Goal: Task Accomplishment & Management: Manage account settings

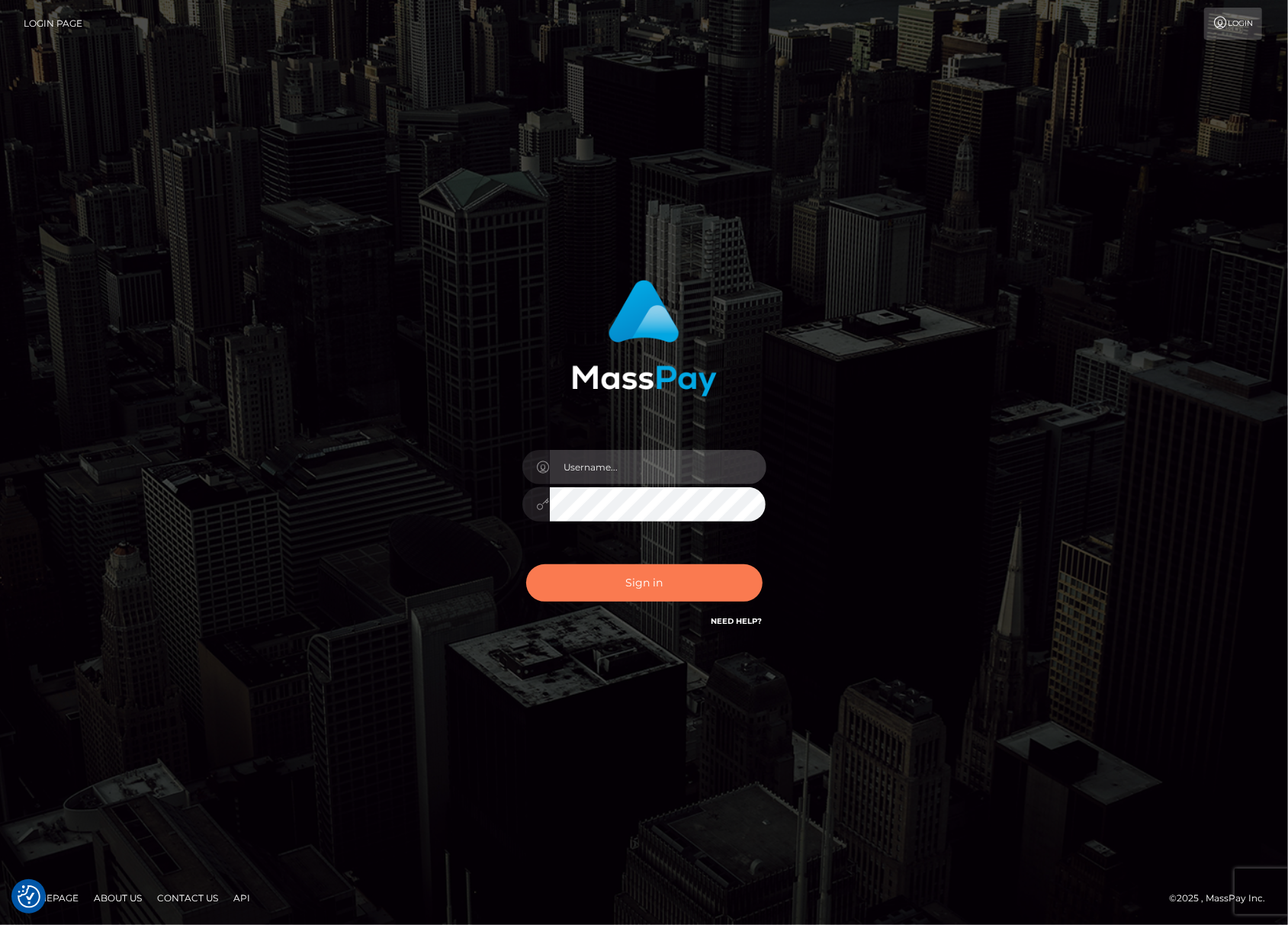
type input "Joyce.Silversocial"
click at [628, 571] on button "Sign in" at bounding box center [644, 583] width 236 height 37
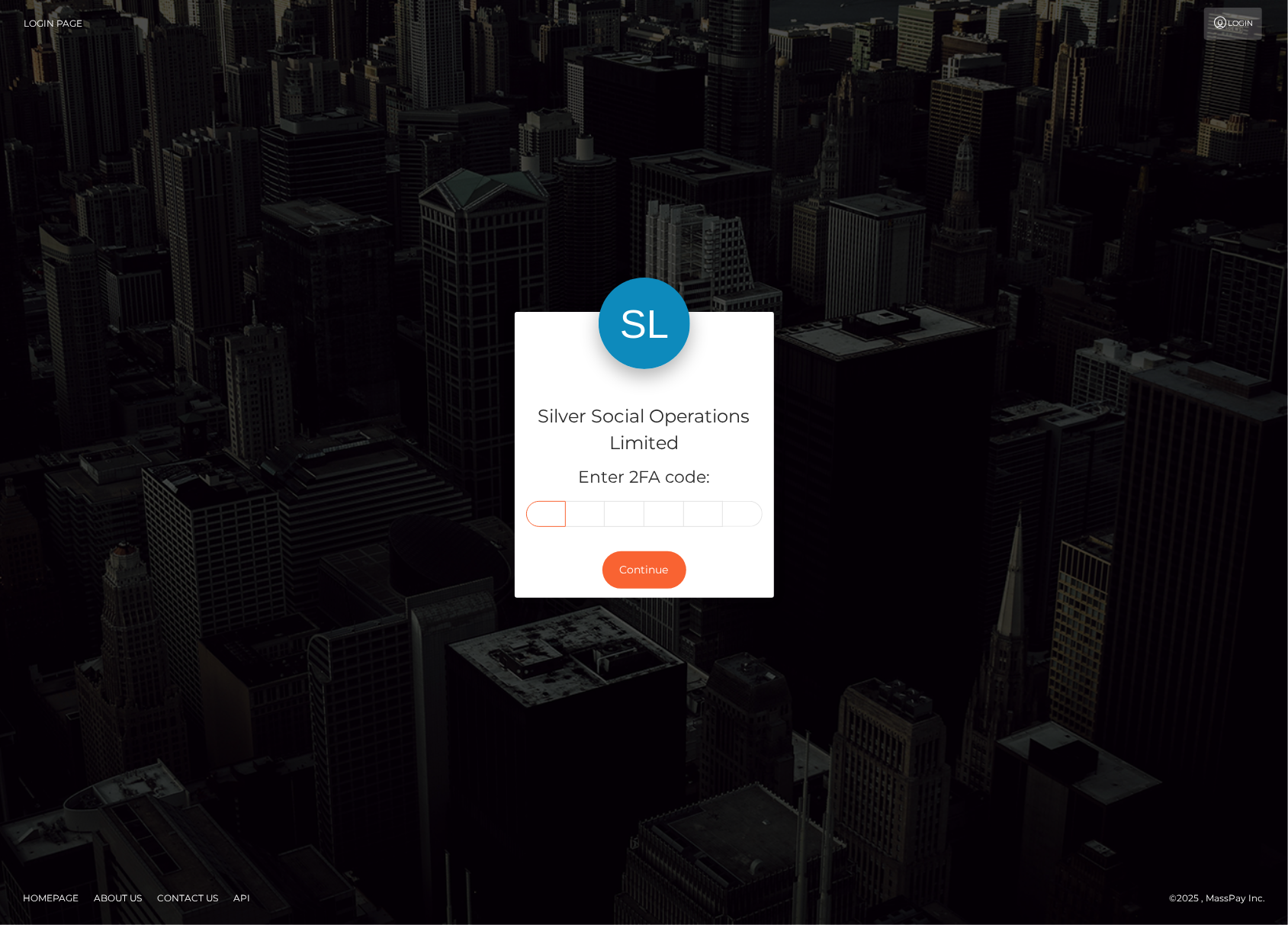
click at [544, 510] on input "text" at bounding box center [546, 513] width 39 height 26
type input "4"
type input "5"
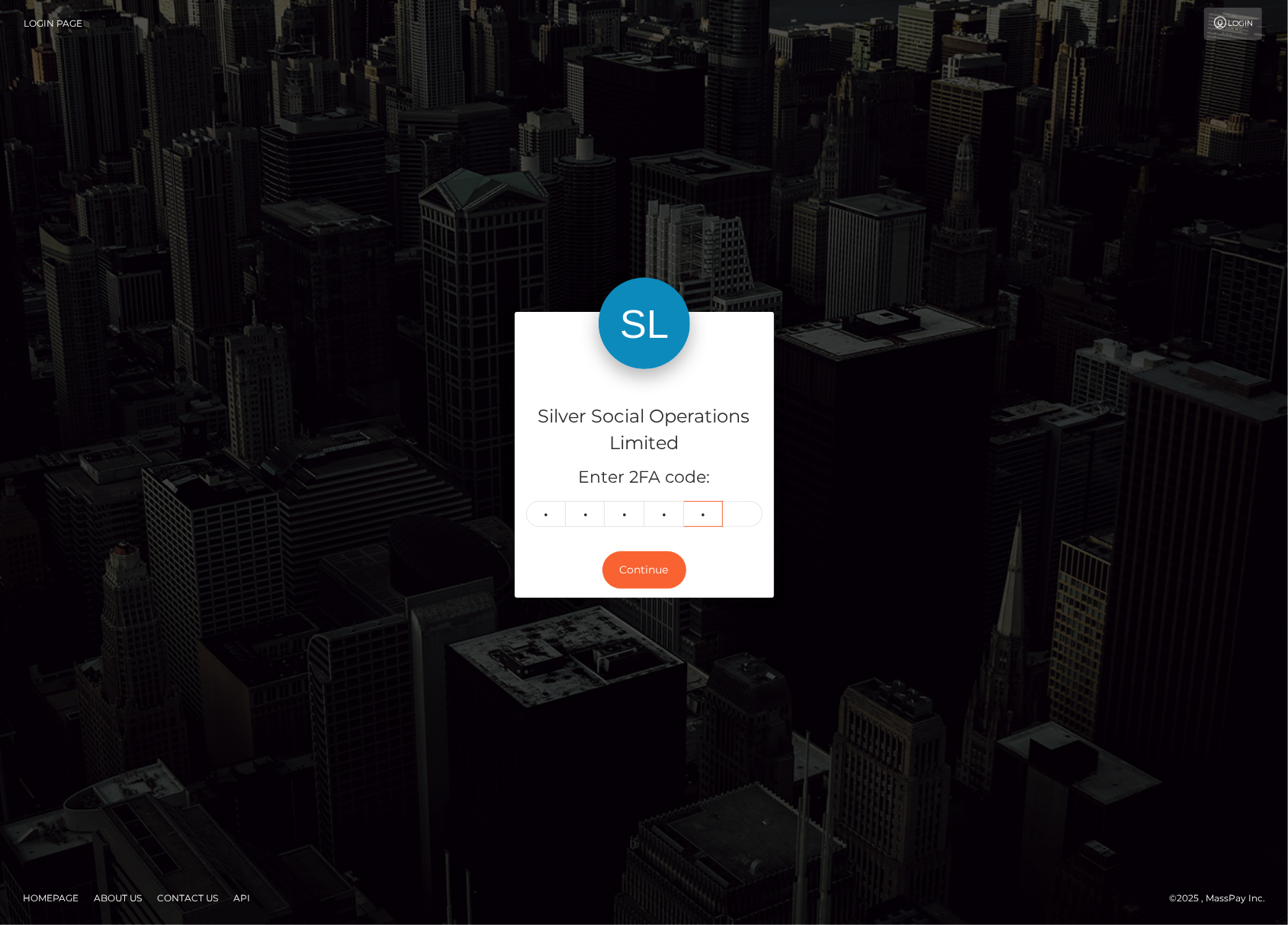
type input "6"
type input "2"
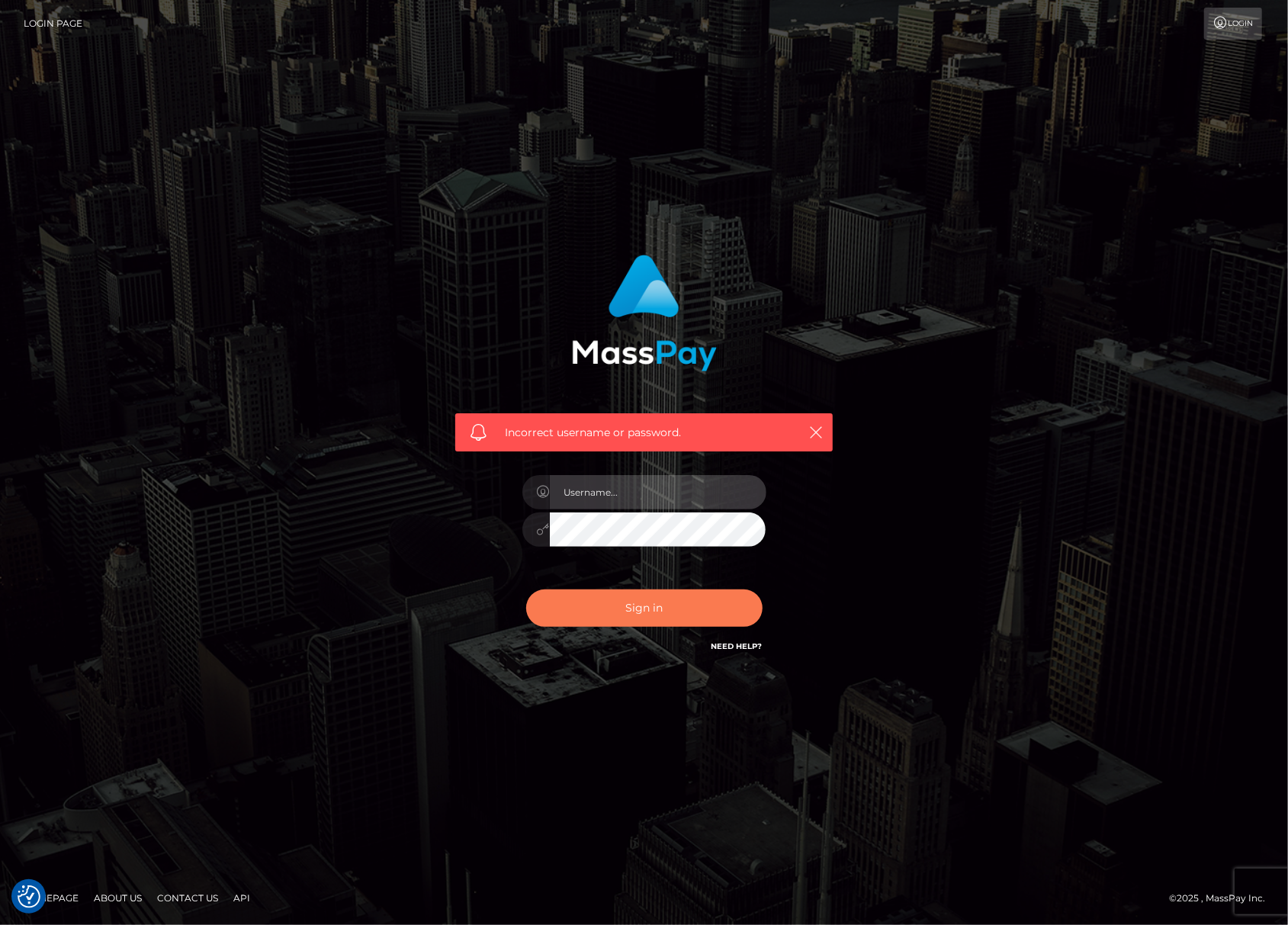
type input "Joyce.Silversocial"
click at [647, 595] on button "Sign in" at bounding box center [644, 607] width 236 height 37
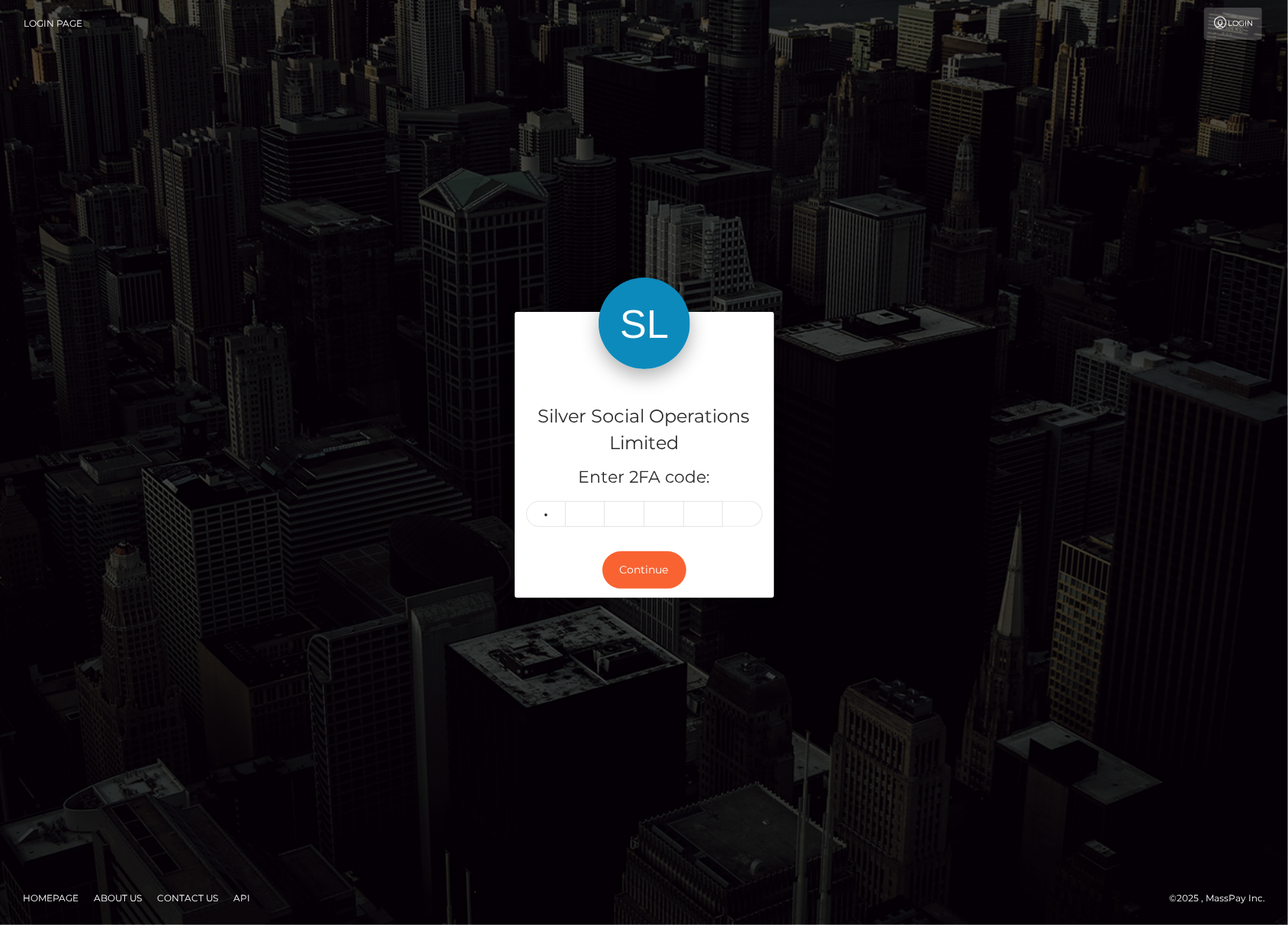
type input "8"
type input "7"
type input "4"
type input "6"
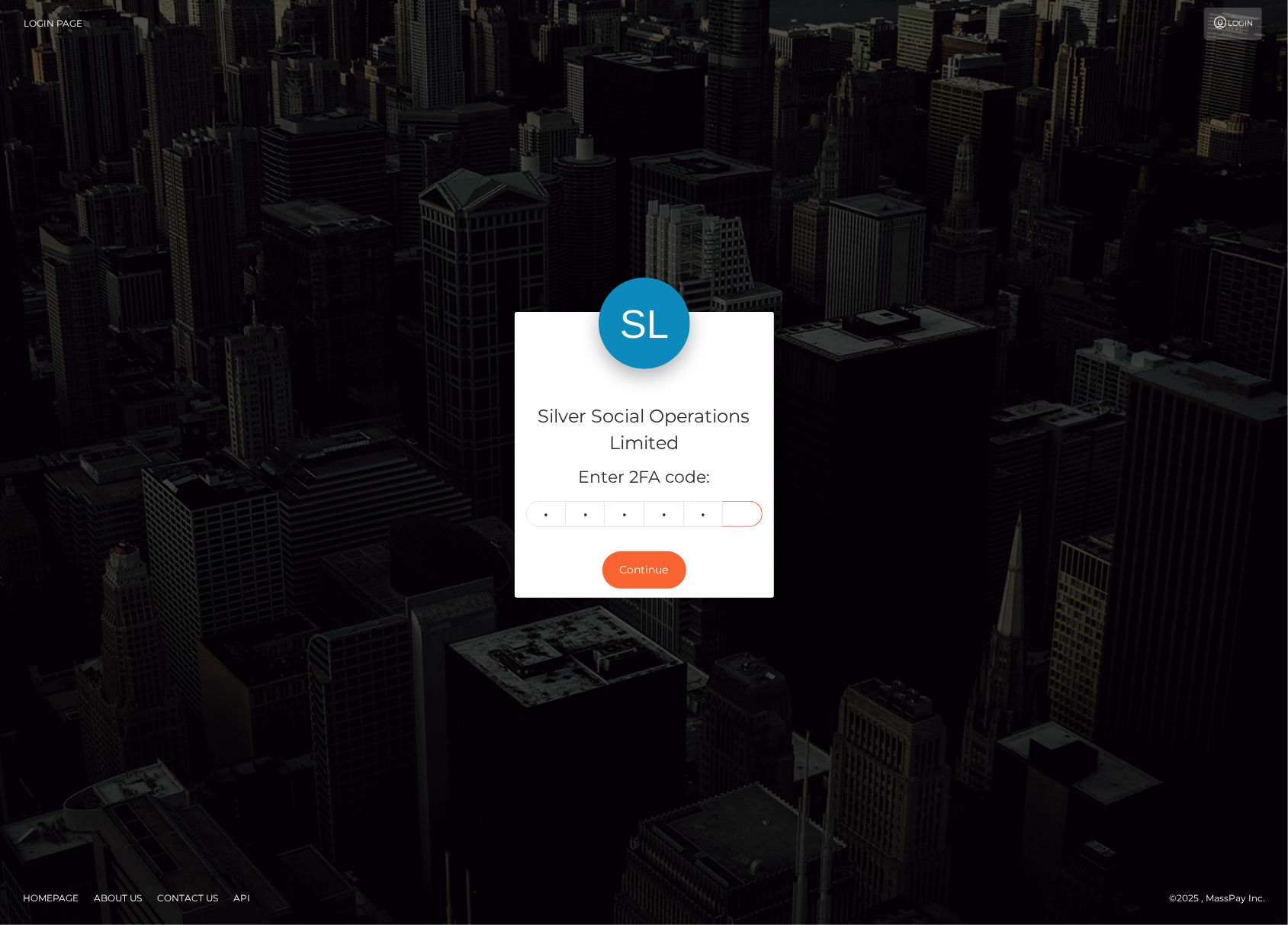
type input "0"
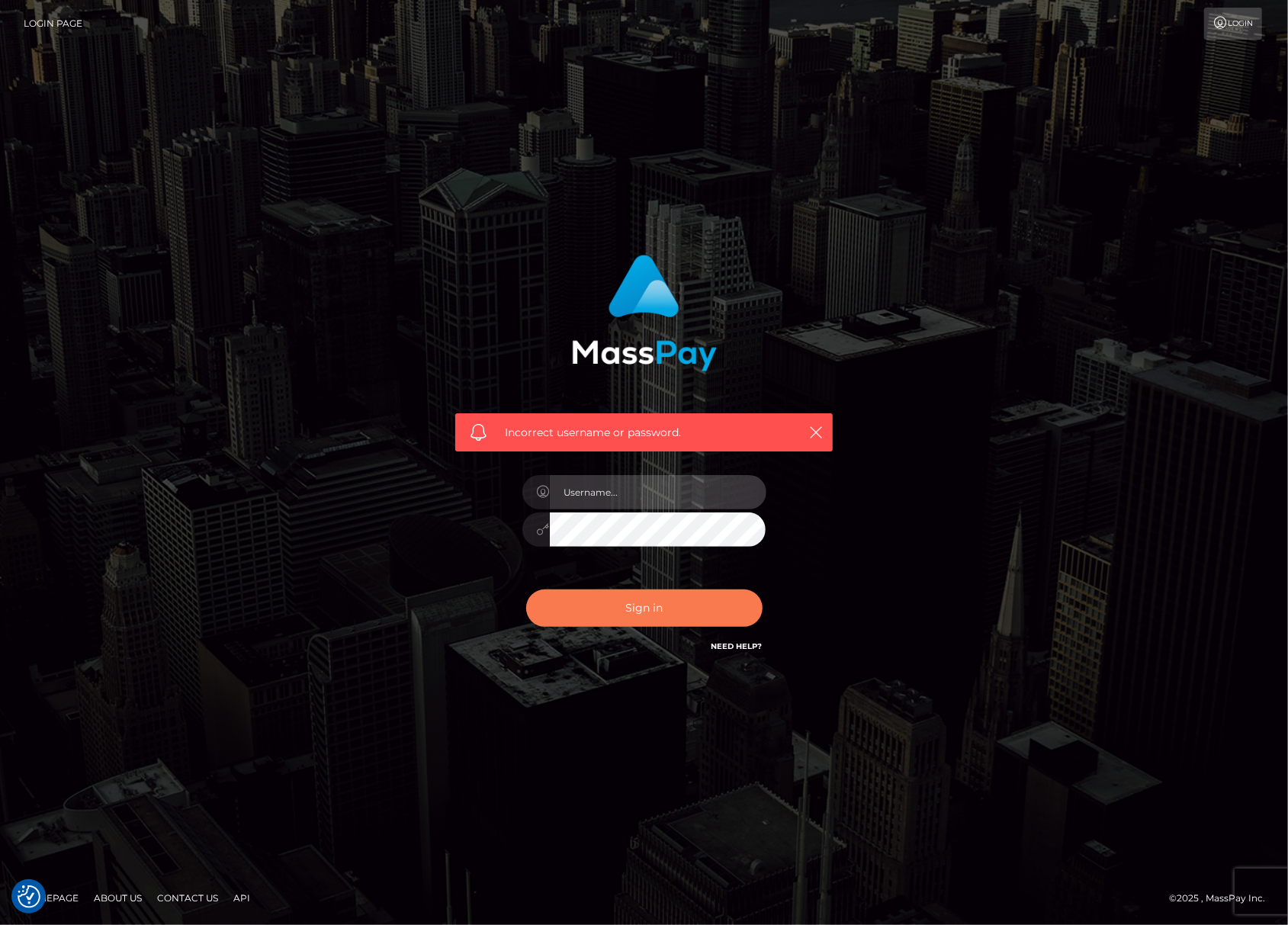
type input "Joyce.Silversocial"
click at [644, 606] on button "Sign in" at bounding box center [644, 607] width 236 height 37
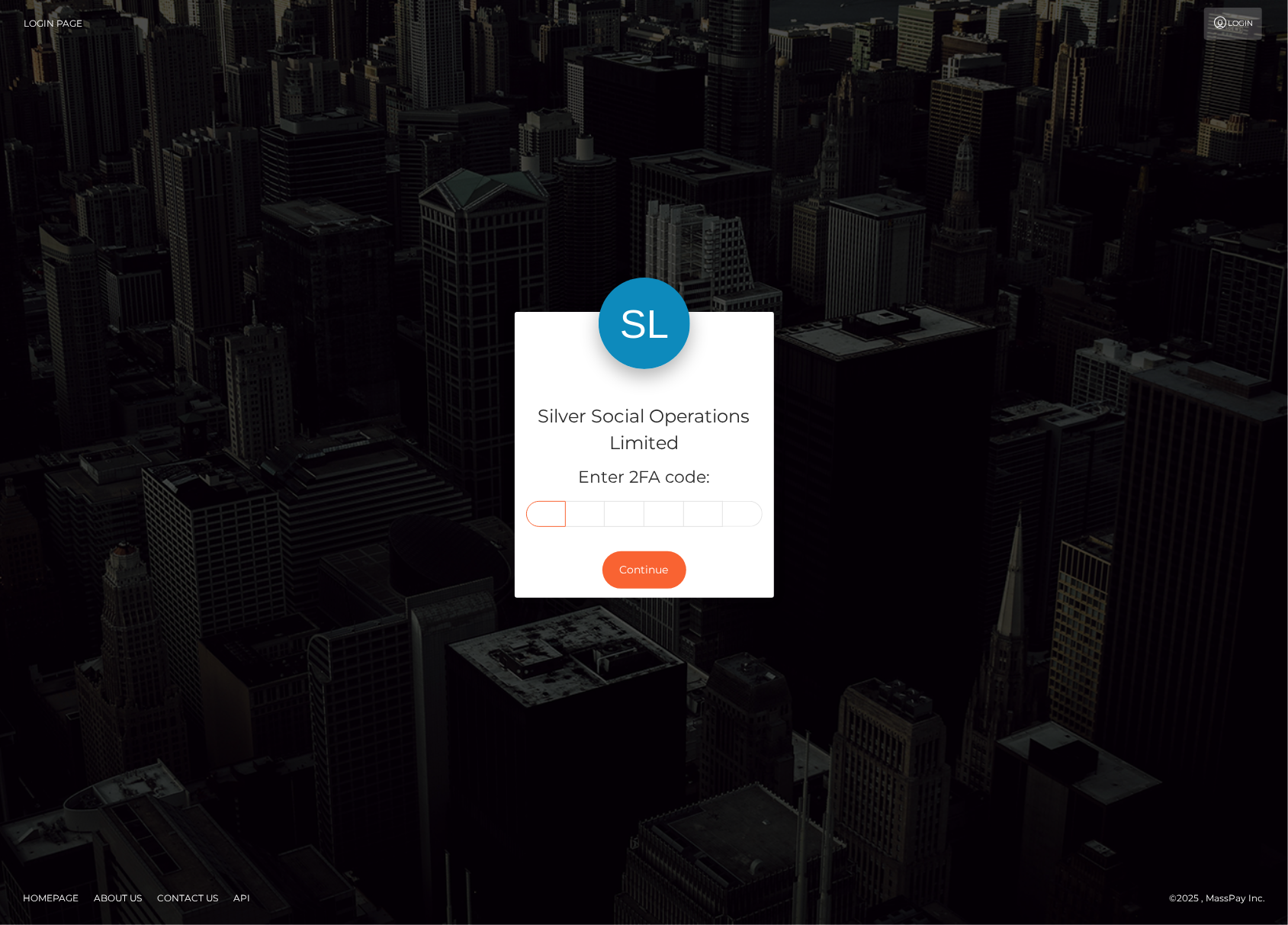
click at [550, 510] on input "text" at bounding box center [546, 513] width 39 height 26
type input "2"
type input "4"
type input "5"
type input "9"
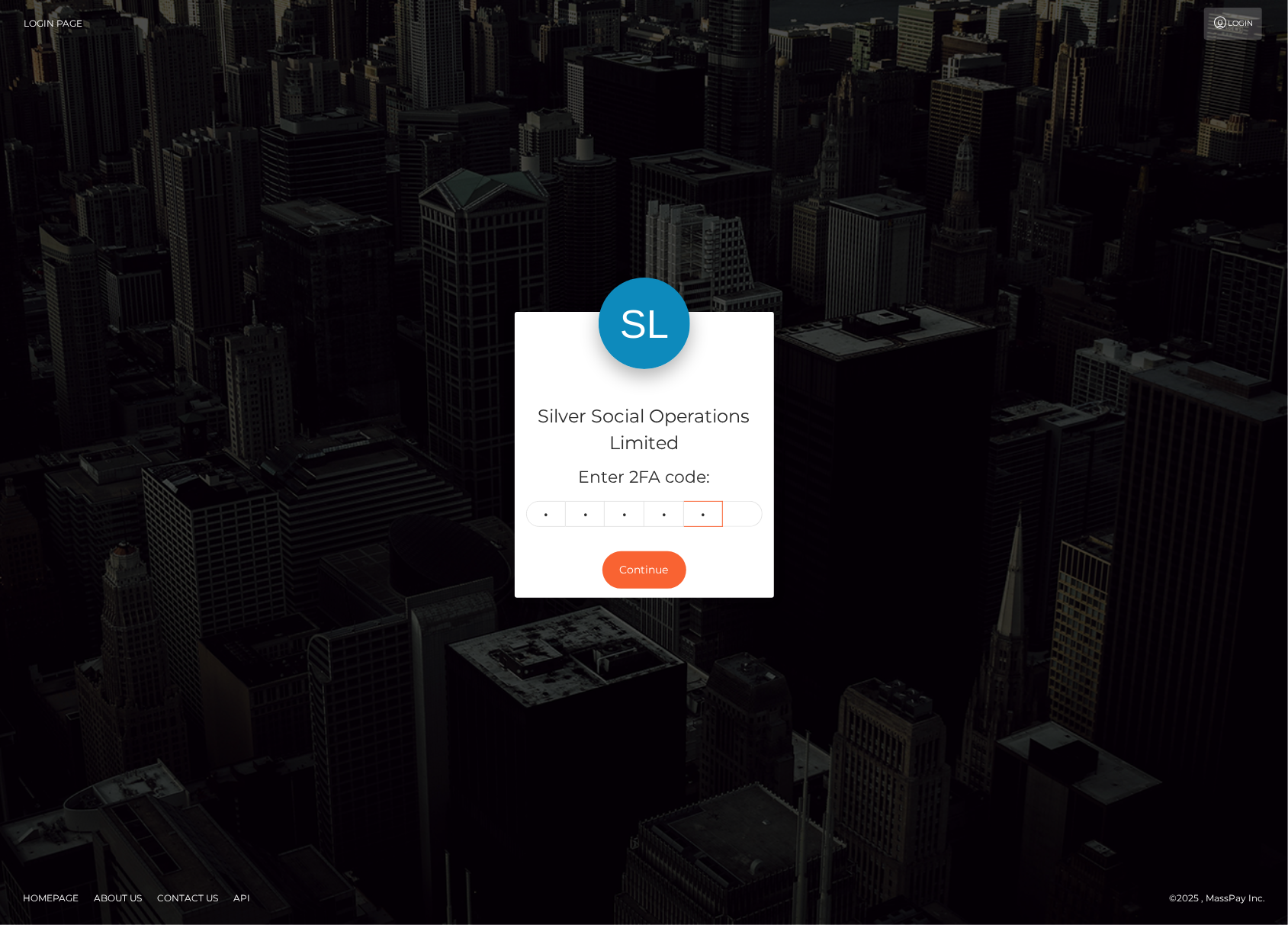
type input "8"
type input "1"
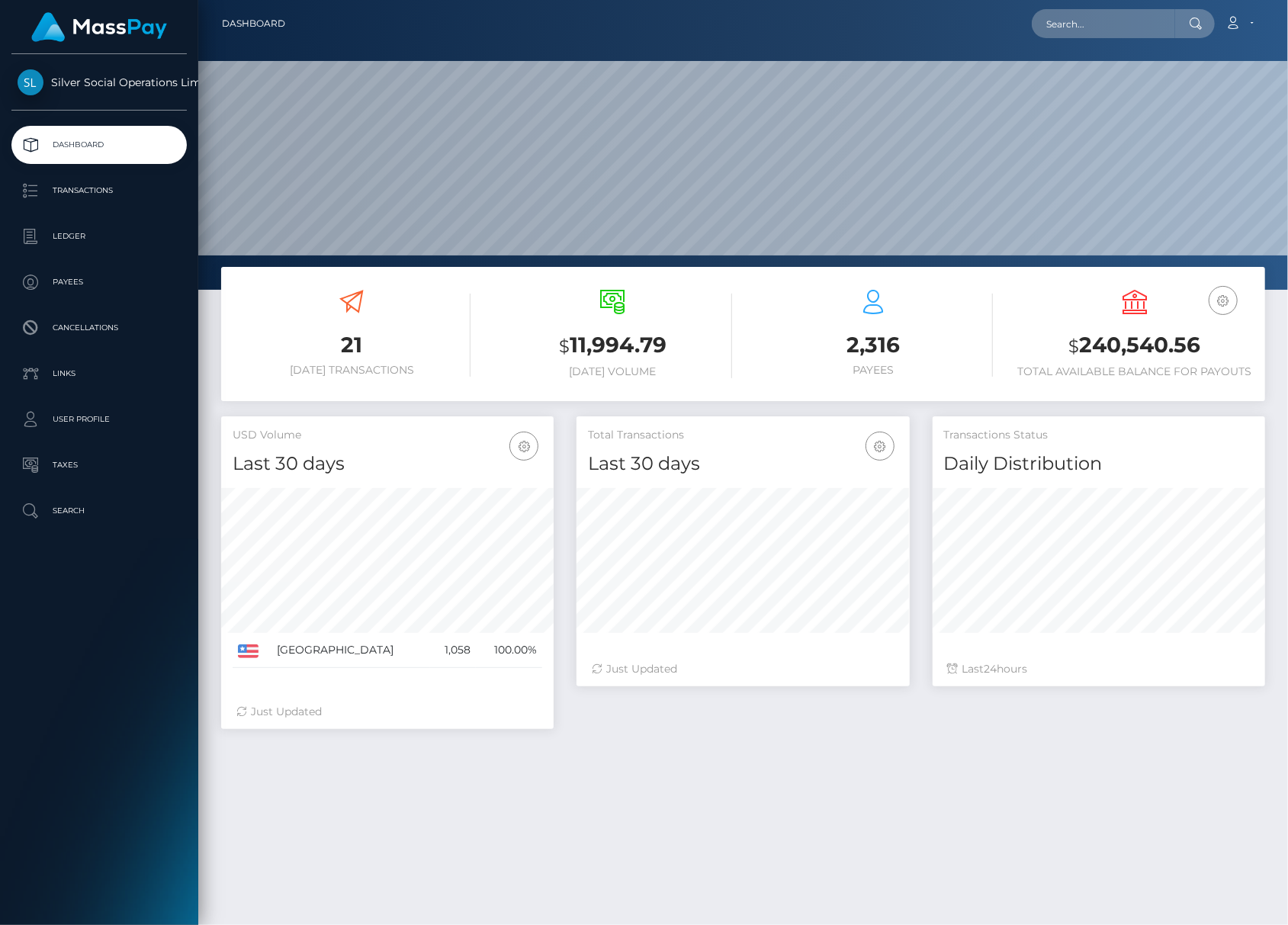
scroll to position [270, 333]
drag, startPoint x: 1056, startPoint y: 349, endPoint x: 1235, endPoint y: 354, distance: 179.1
click at [1235, 354] on h3 "$ 240,540.56" at bounding box center [1135, 346] width 238 height 31
copy h3 "$ 240,540.56"
